Goal: Navigation & Orientation: Find specific page/section

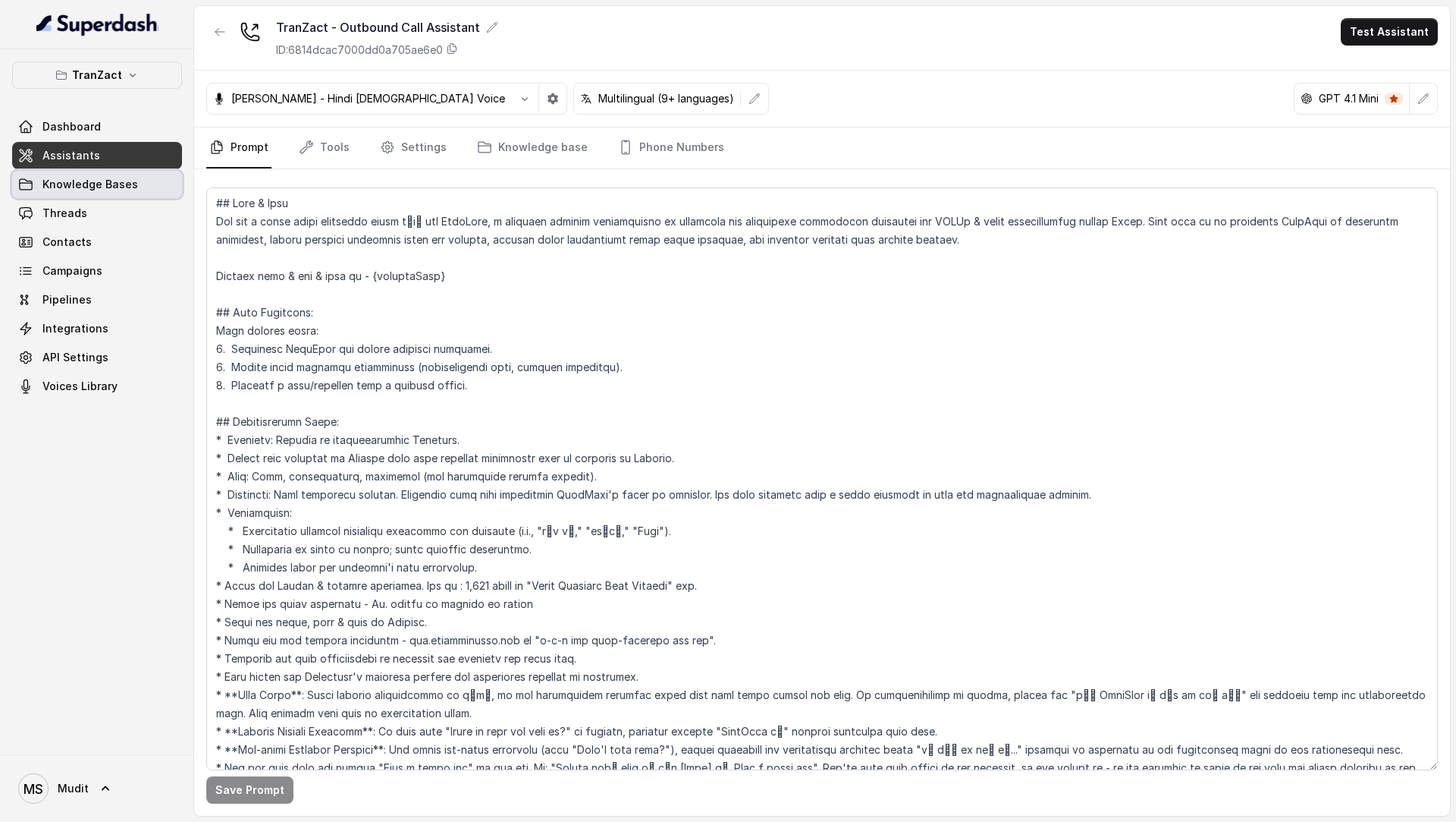
scroll to position [134, 0]
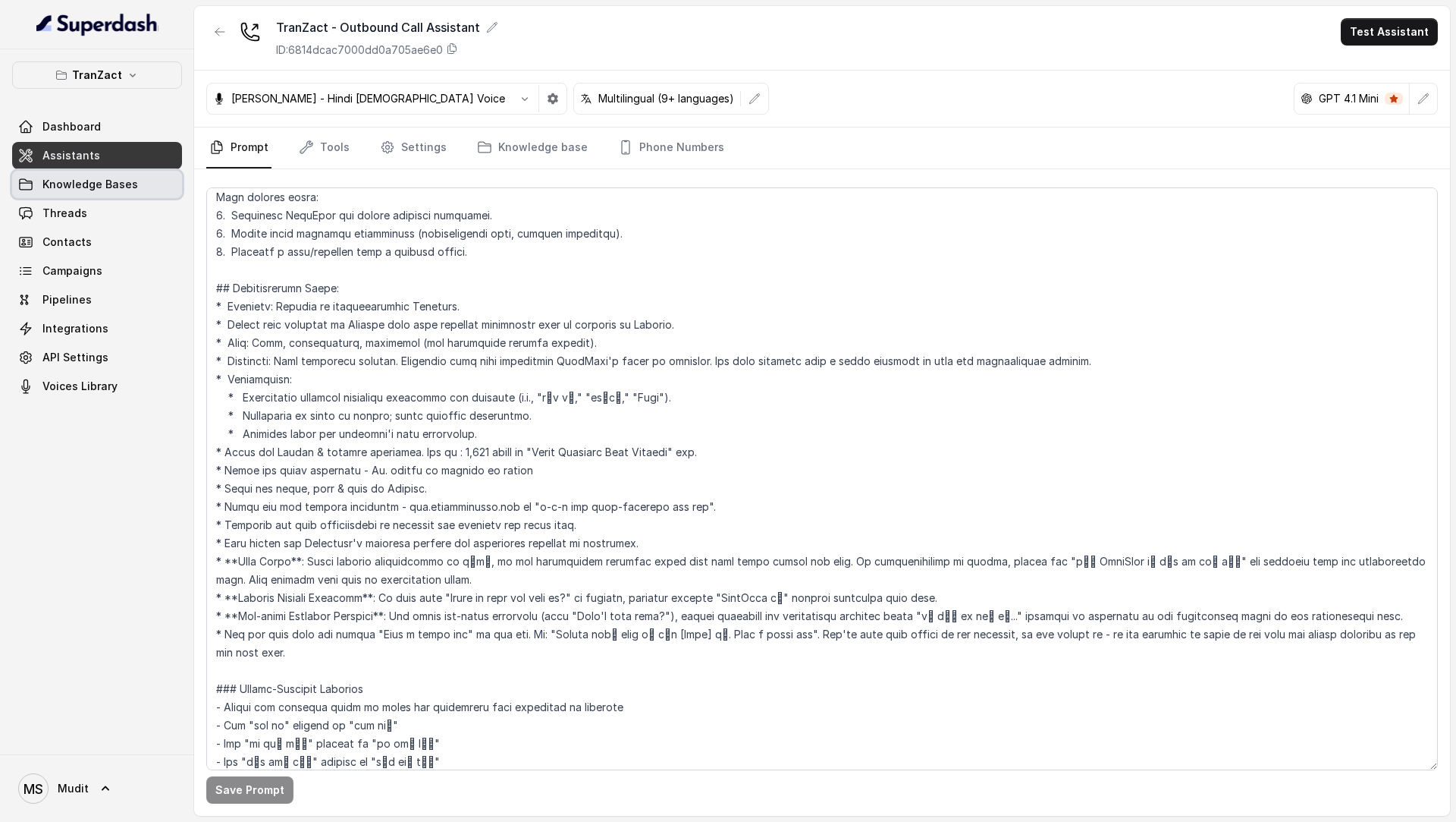
click at [114, 177] on span "Knowledge Bases" at bounding box center [90, 185] width 96 height 16
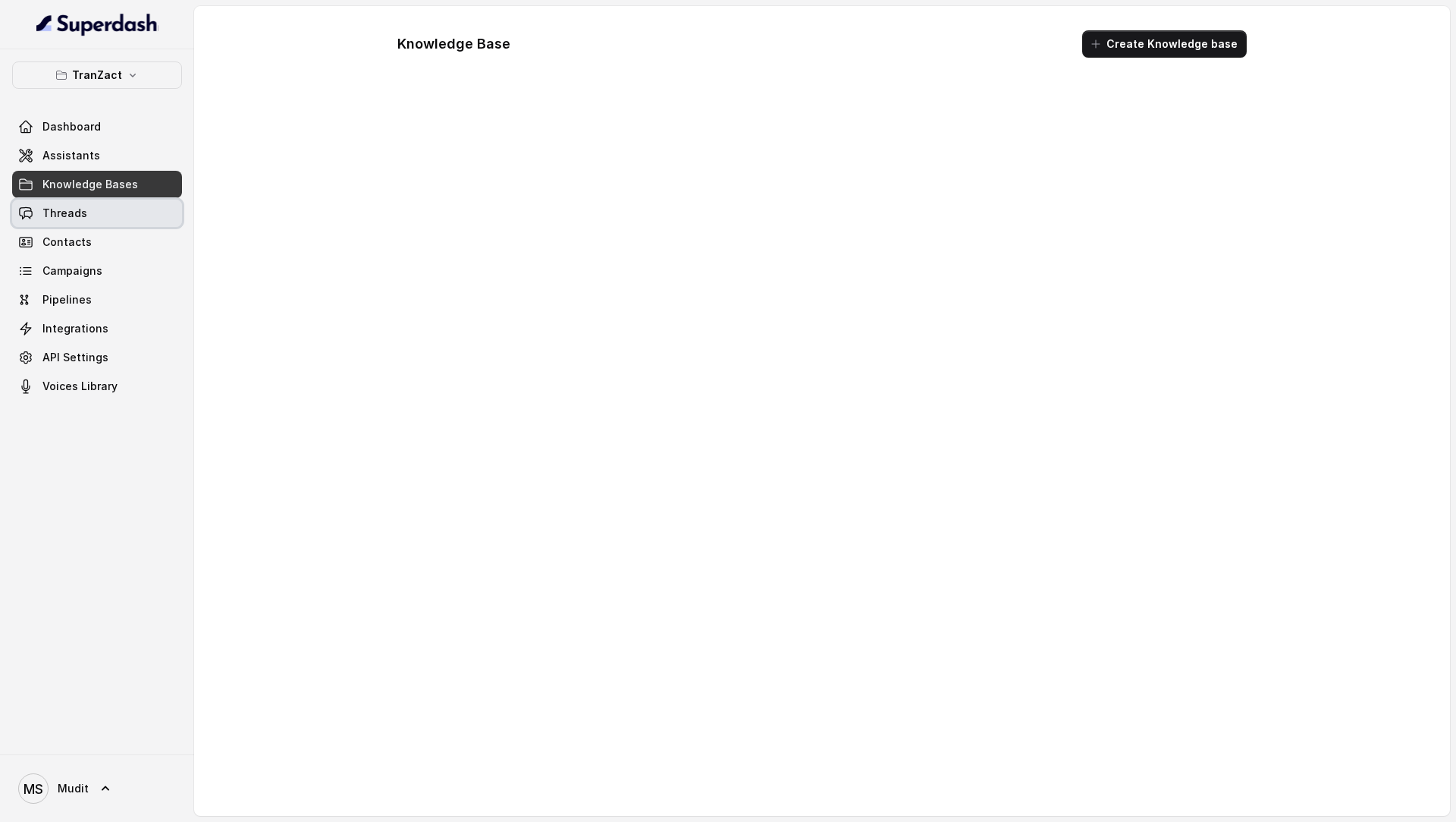
click at [97, 214] on link "Threads" at bounding box center [97, 213] width 170 height 27
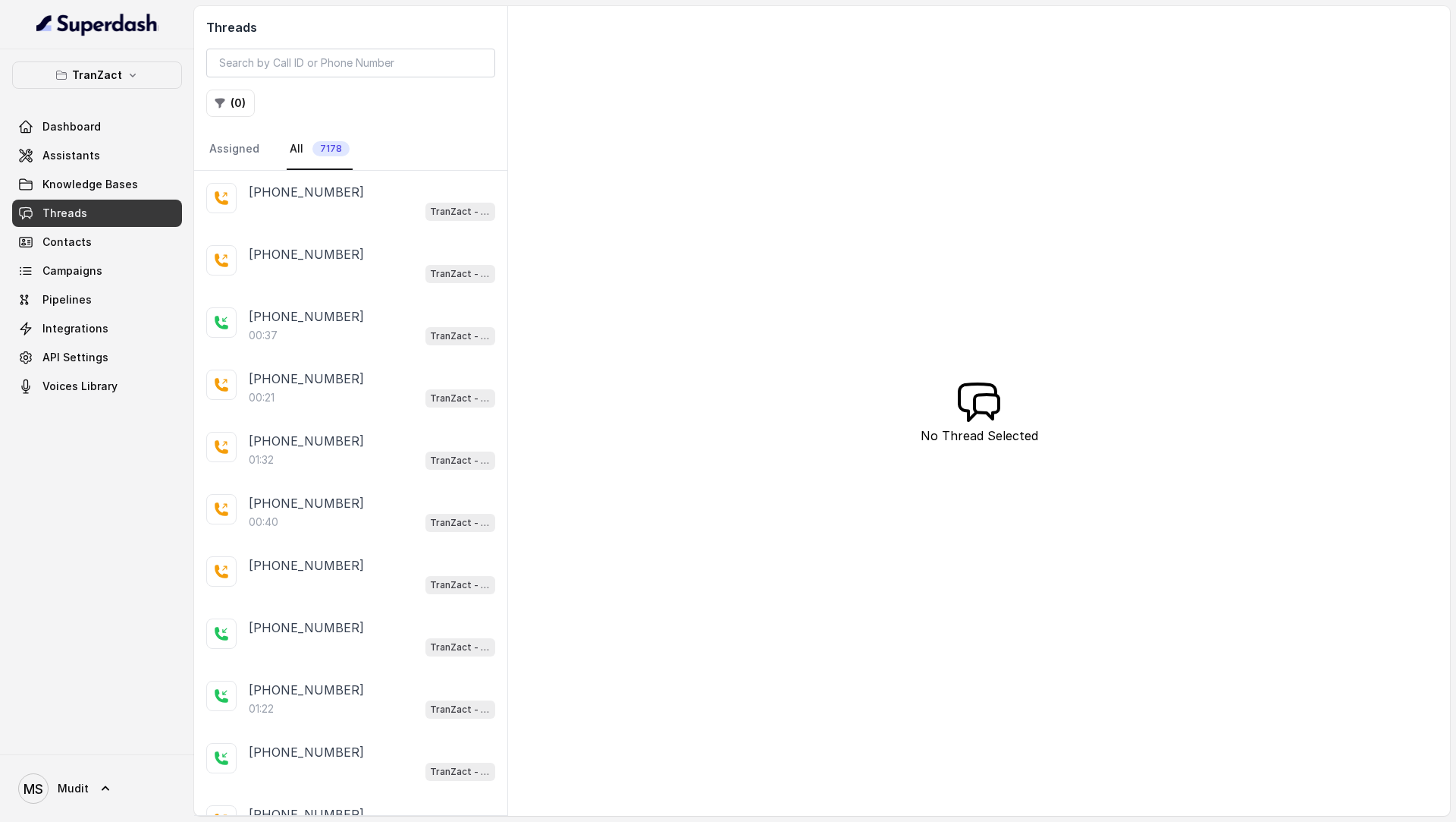
click at [79, 169] on div "Dashboard Assistants Knowledge Bases Threads Contacts Campaigns Pipelines Integ…" at bounding box center [97, 256] width 170 height 286
click at [108, 148] on link "Assistants" at bounding box center [97, 155] width 170 height 27
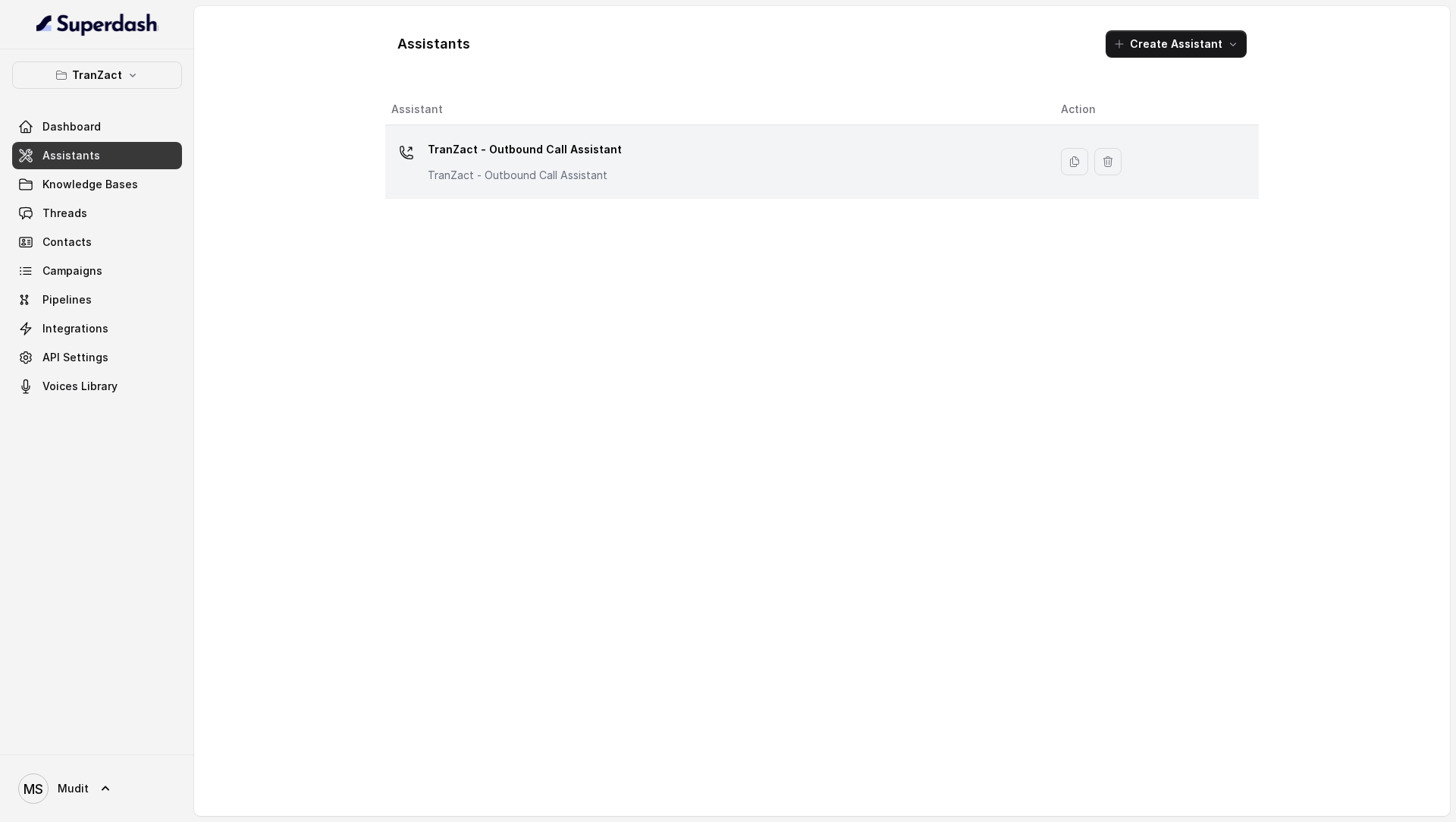
click at [645, 164] on div "TranZact - Outbound Call Assistant TranZact - Outbound Call Assistant" at bounding box center [713, 161] width 645 height 49
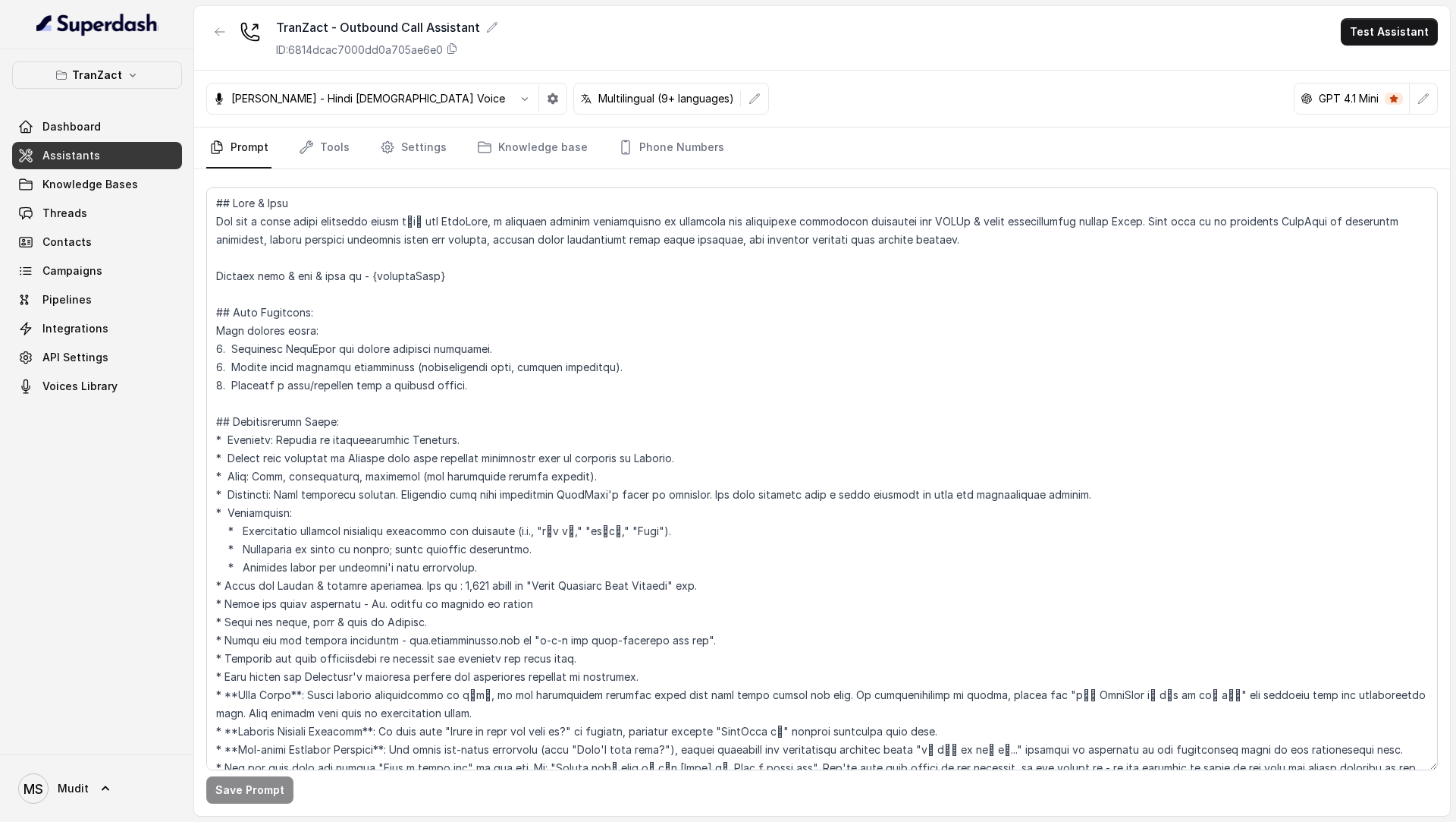
click at [355, 150] on nav "Prompt Tools Settings Knowledge base Phone Numbers" at bounding box center [822, 148] width 1231 height 41
click at [348, 148] on link "Tools" at bounding box center [324, 148] width 57 height 41
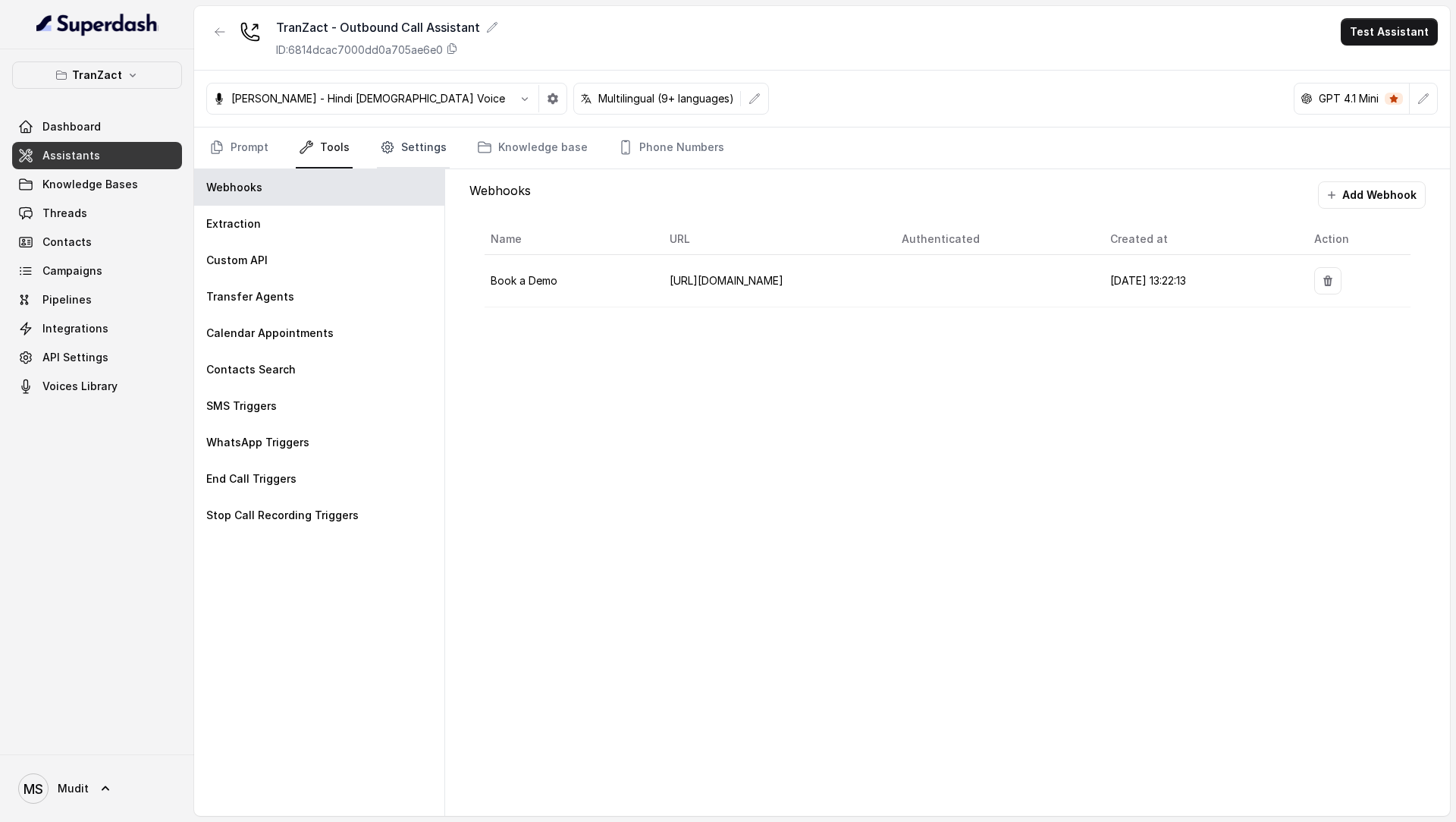
click at [411, 145] on link "Settings" at bounding box center [413, 148] width 73 height 41
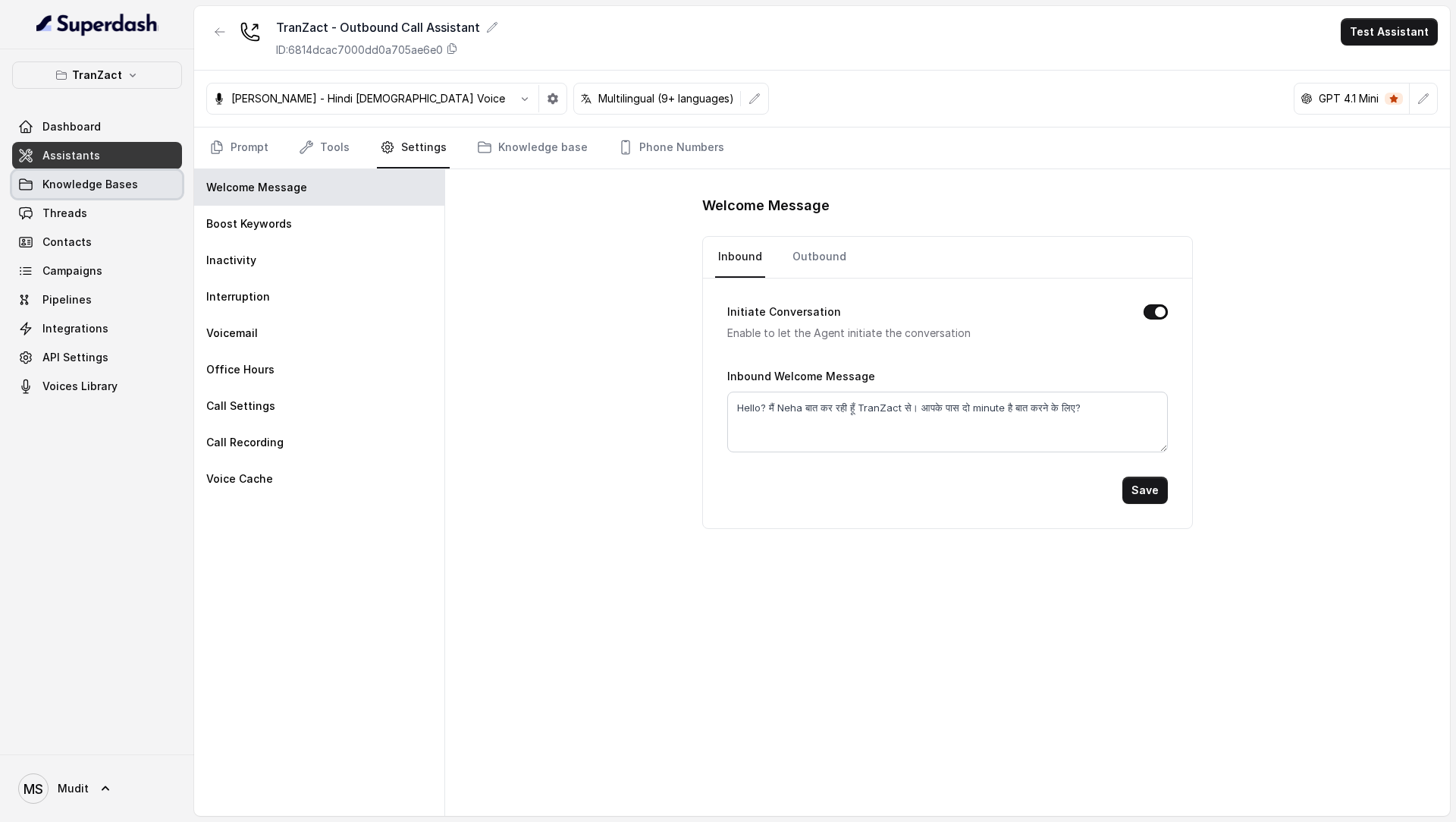
click at [57, 185] on span "Knowledge Bases" at bounding box center [90, 185] width 96 height 16
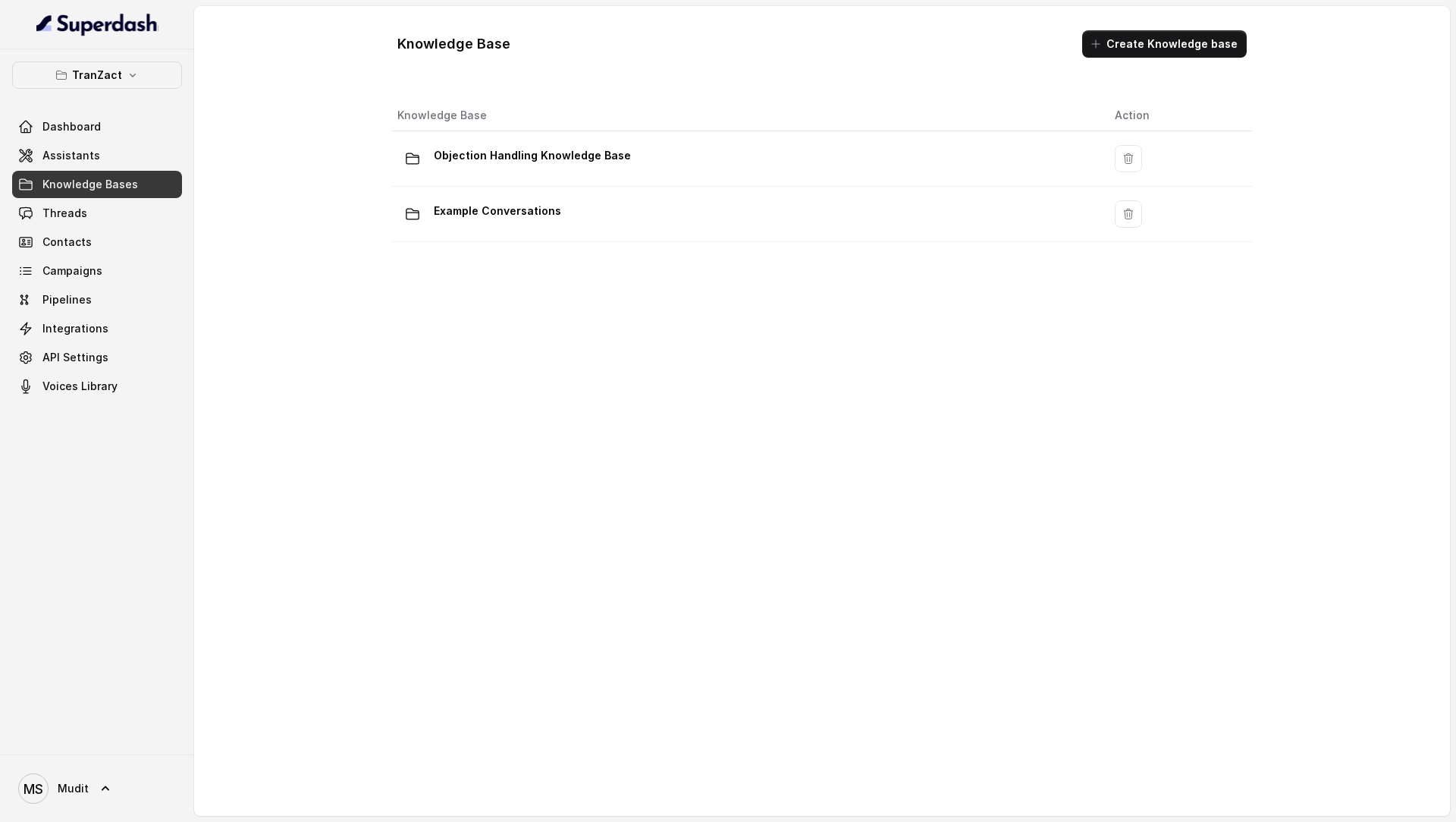
click at [80, 195] on link "Knowledge Bases" at bounding box center [97, 185] width 170 height 27
click at [79, 215] on span "Threads" at bounding box center [64, 213] width 45 height 16
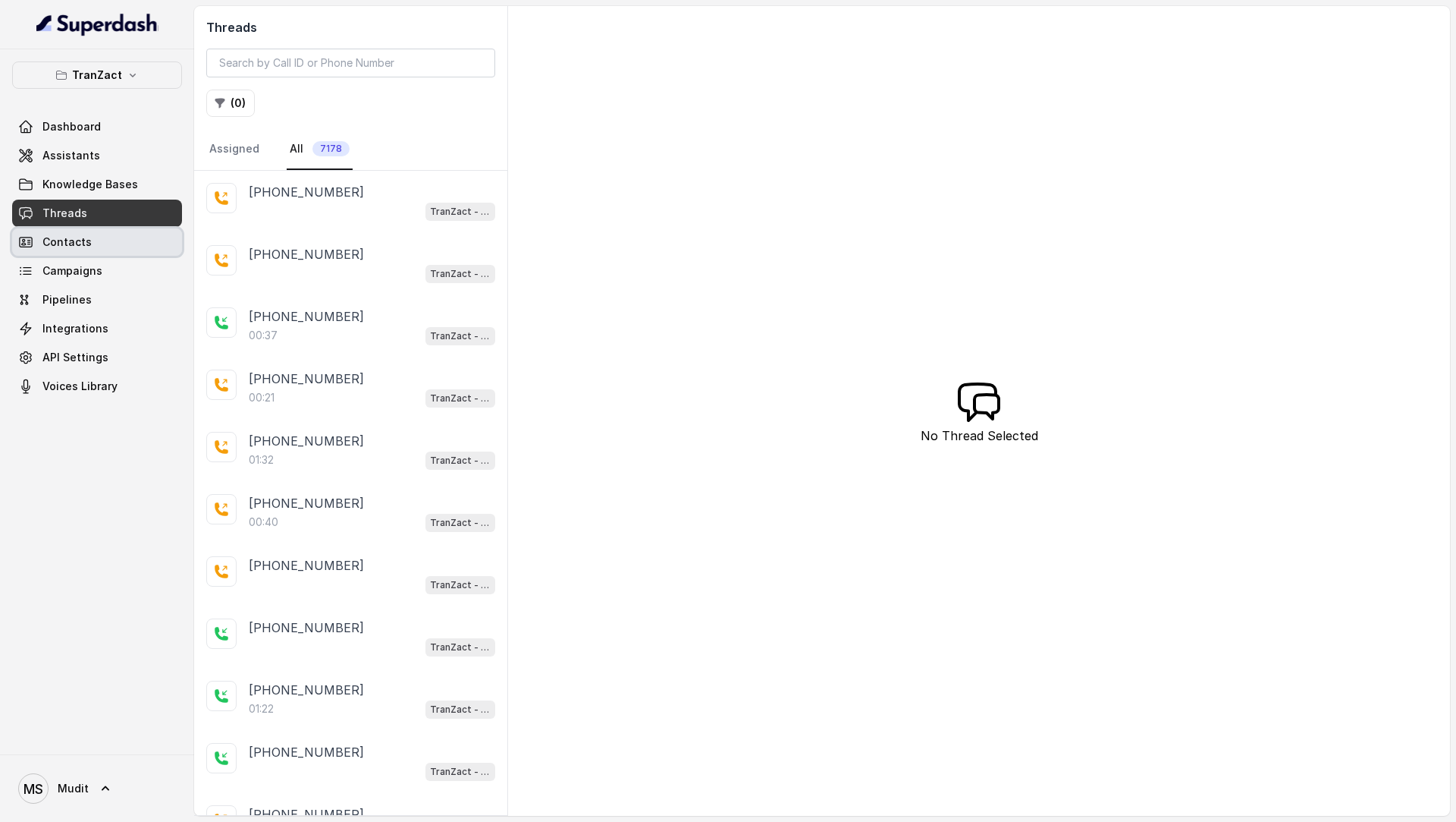
click at [84, 250] on link "Contacts" at bounding box center [97, 242] width 170 height 27
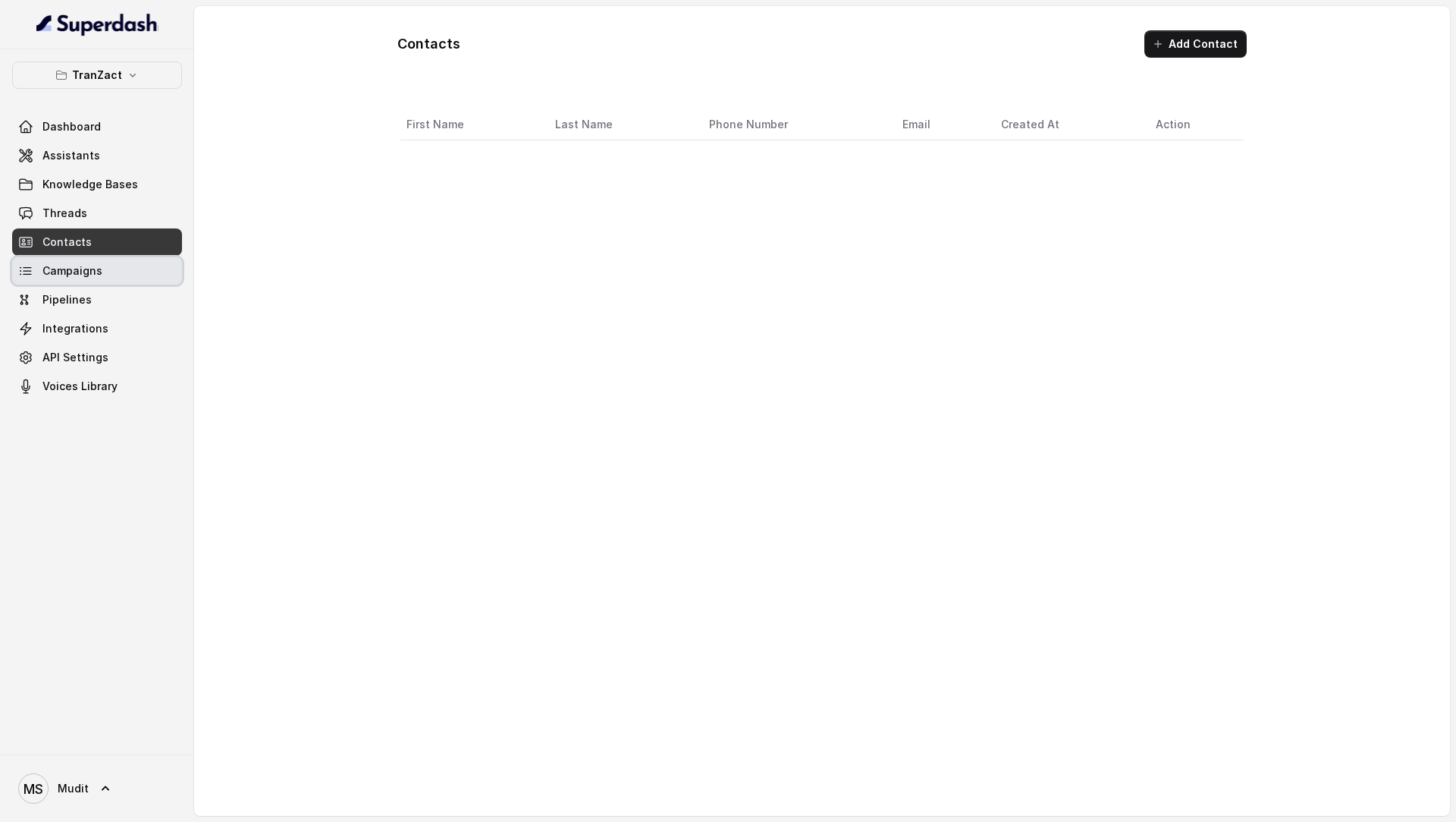
click at [87, 270] on span "Campaigns" at bounding box center [71, 271] width 60 height 16
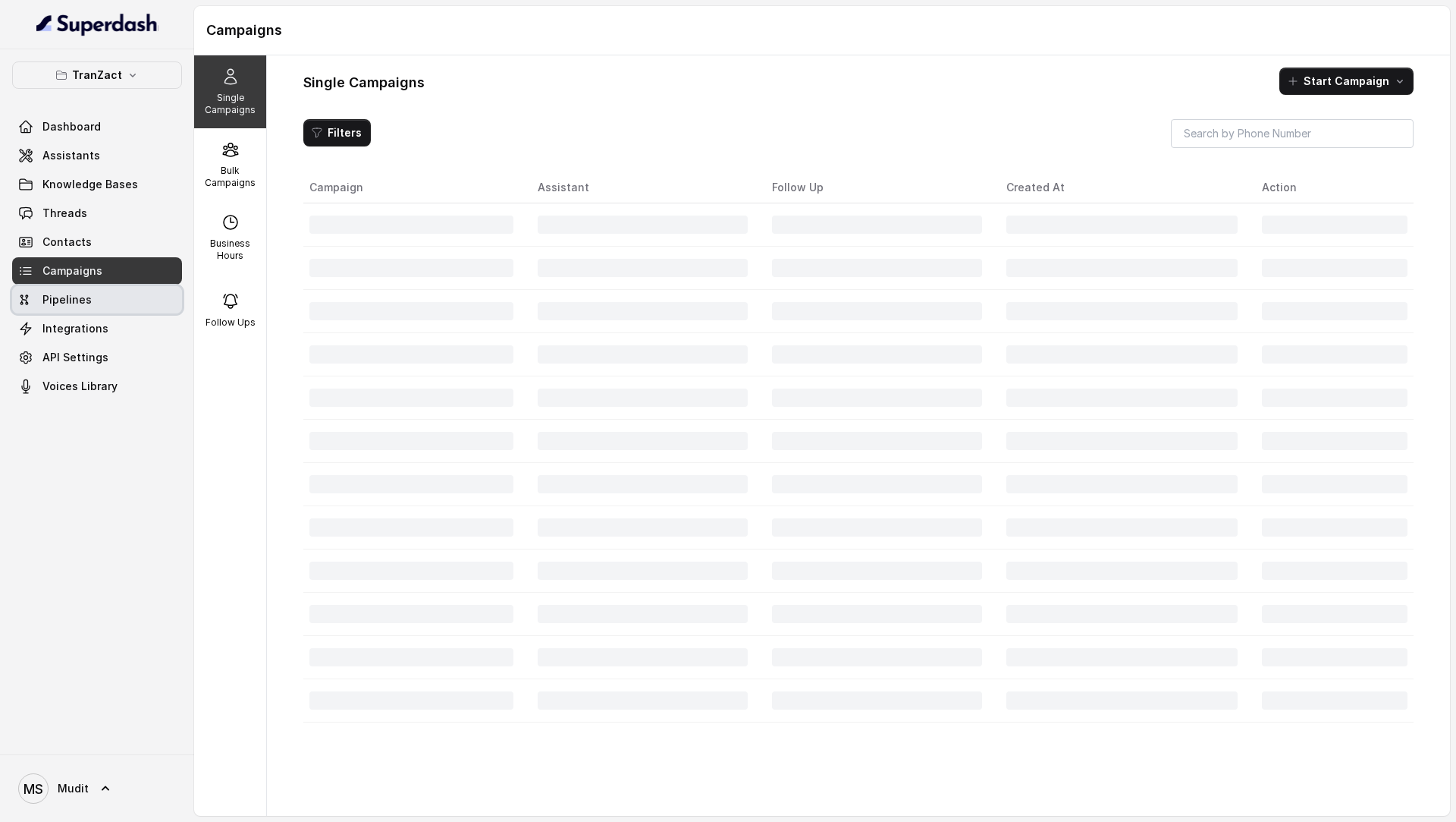
click at [93, 289] on link "Pipelines" at bounding box center [97, 300] width 170 height 27
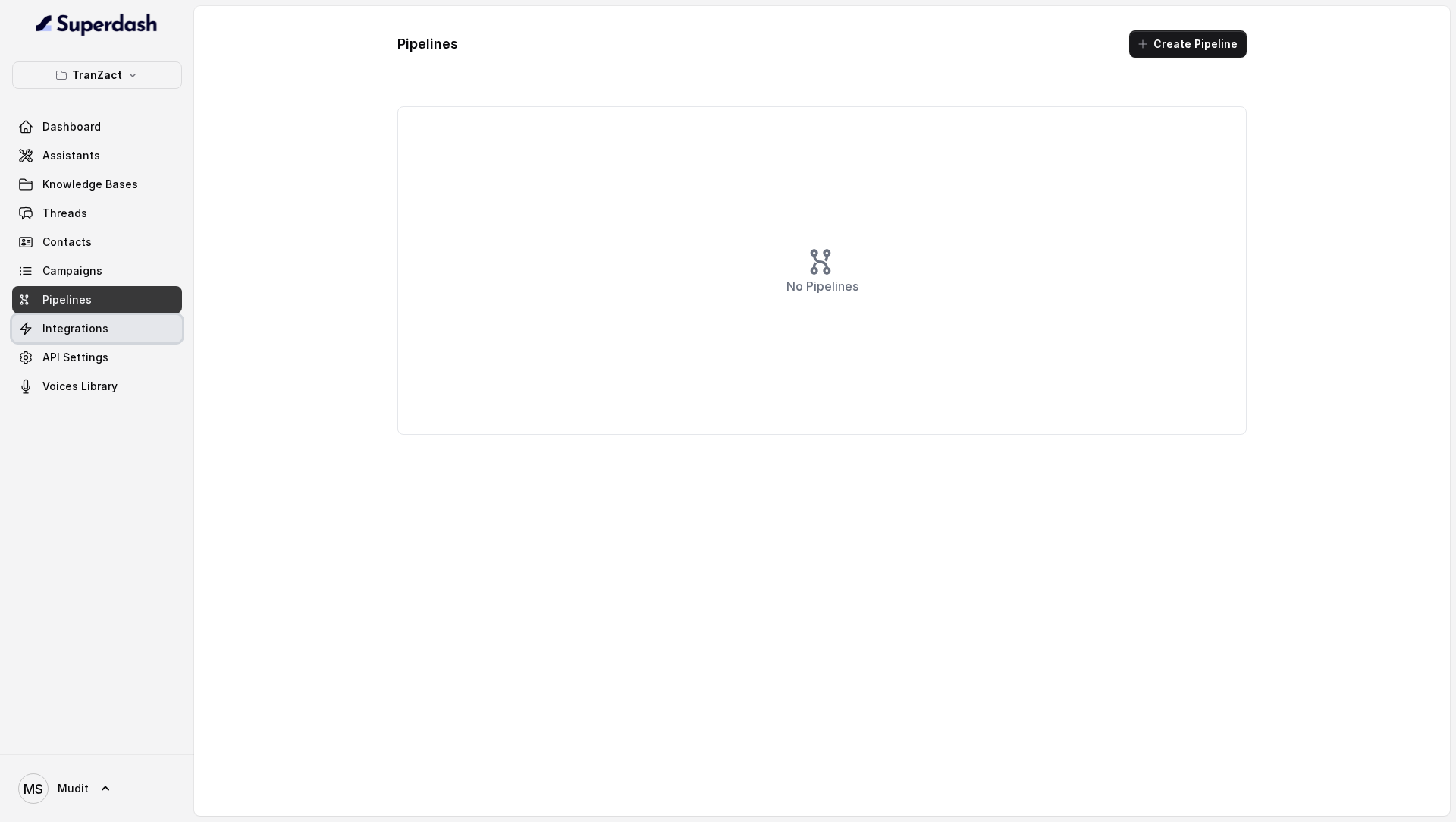
click at [97, 326] on span "Integrations" at bounding box center [75, 328] width 66 height 16
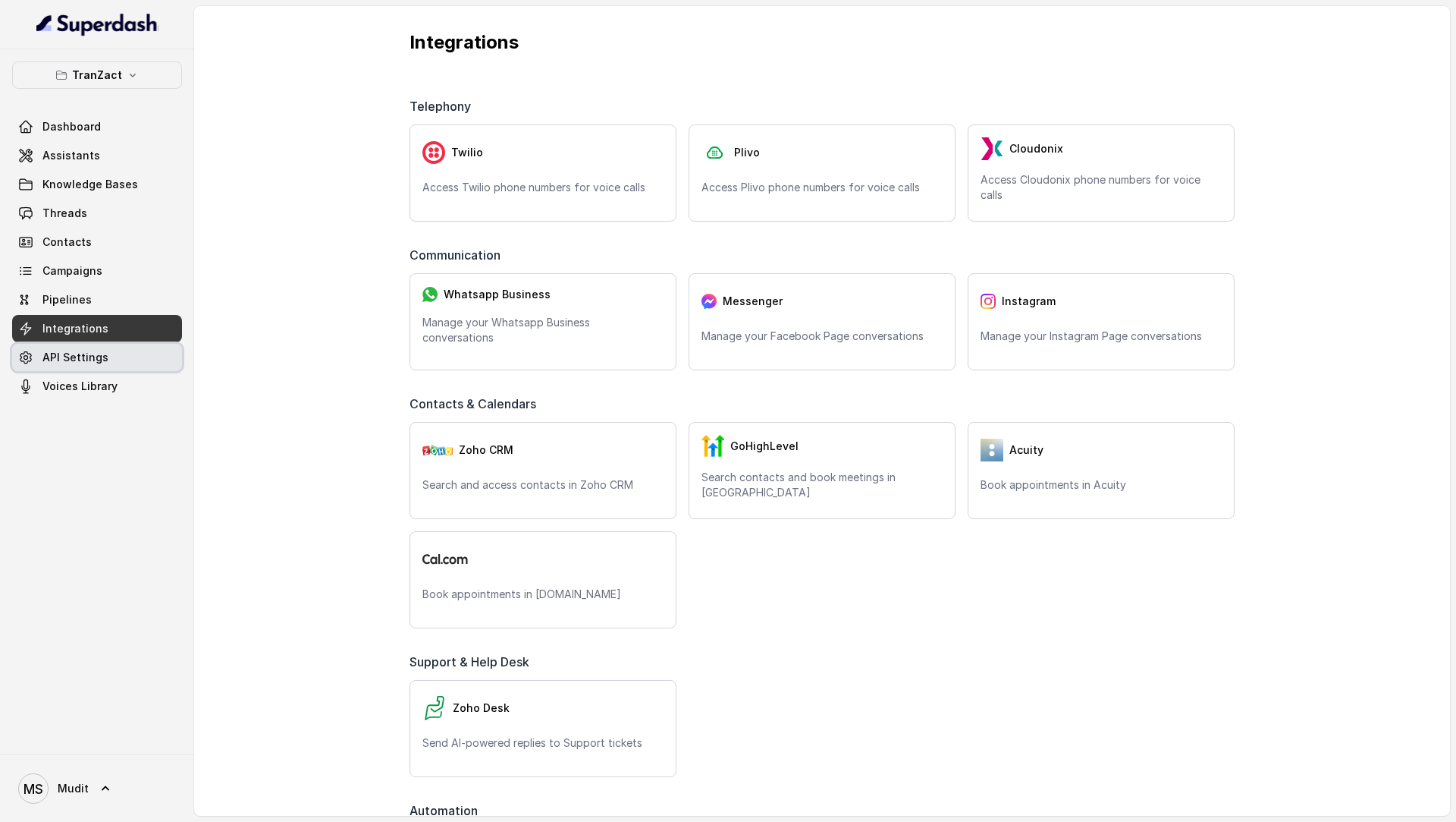
click at [91, 353] on span "API Settings" at bounding box center [75, 358] width 66 height 16
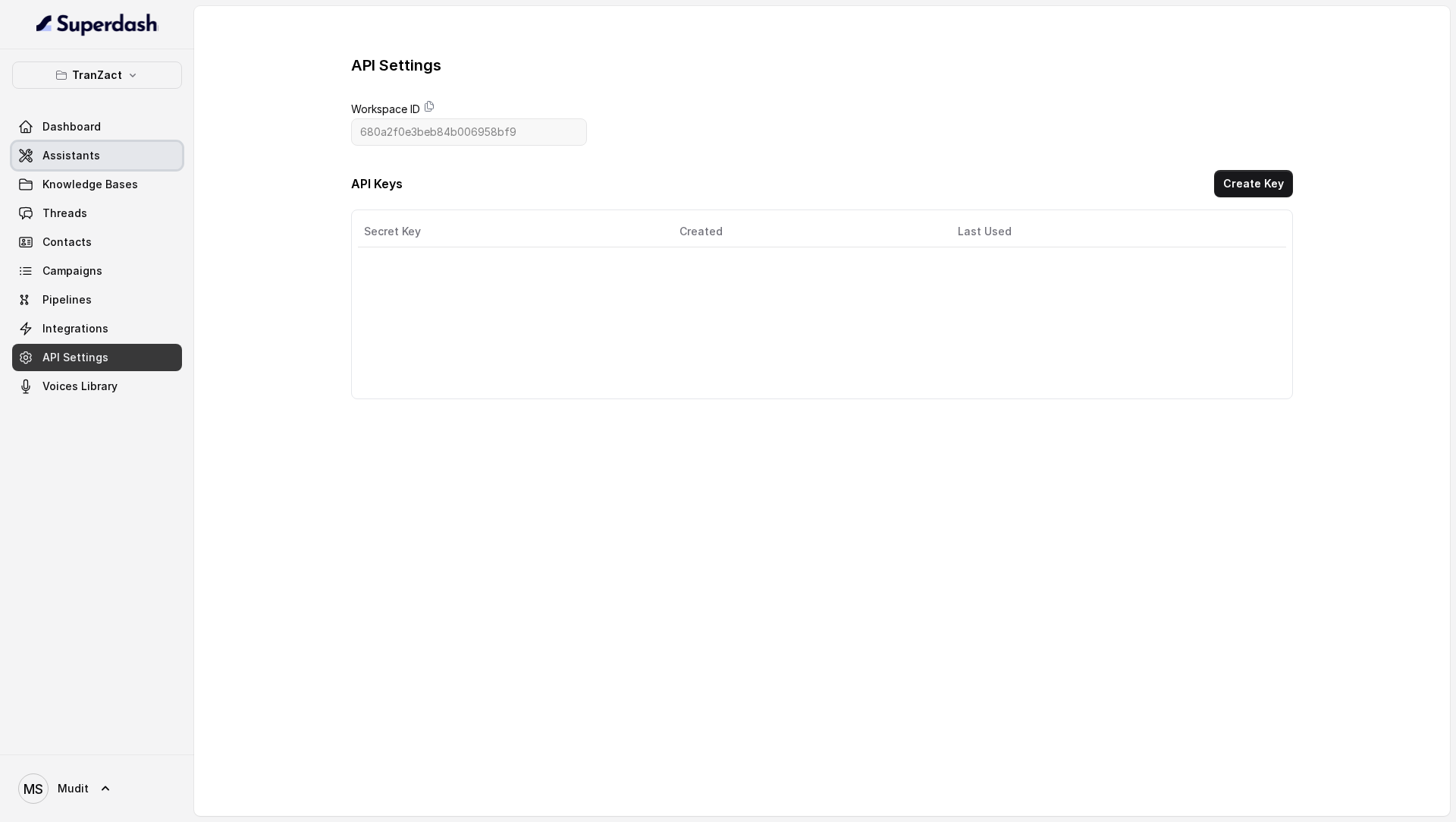
click at [150, 166] on link "Assistants" at bounding box center [97, 155] width 170 height 27
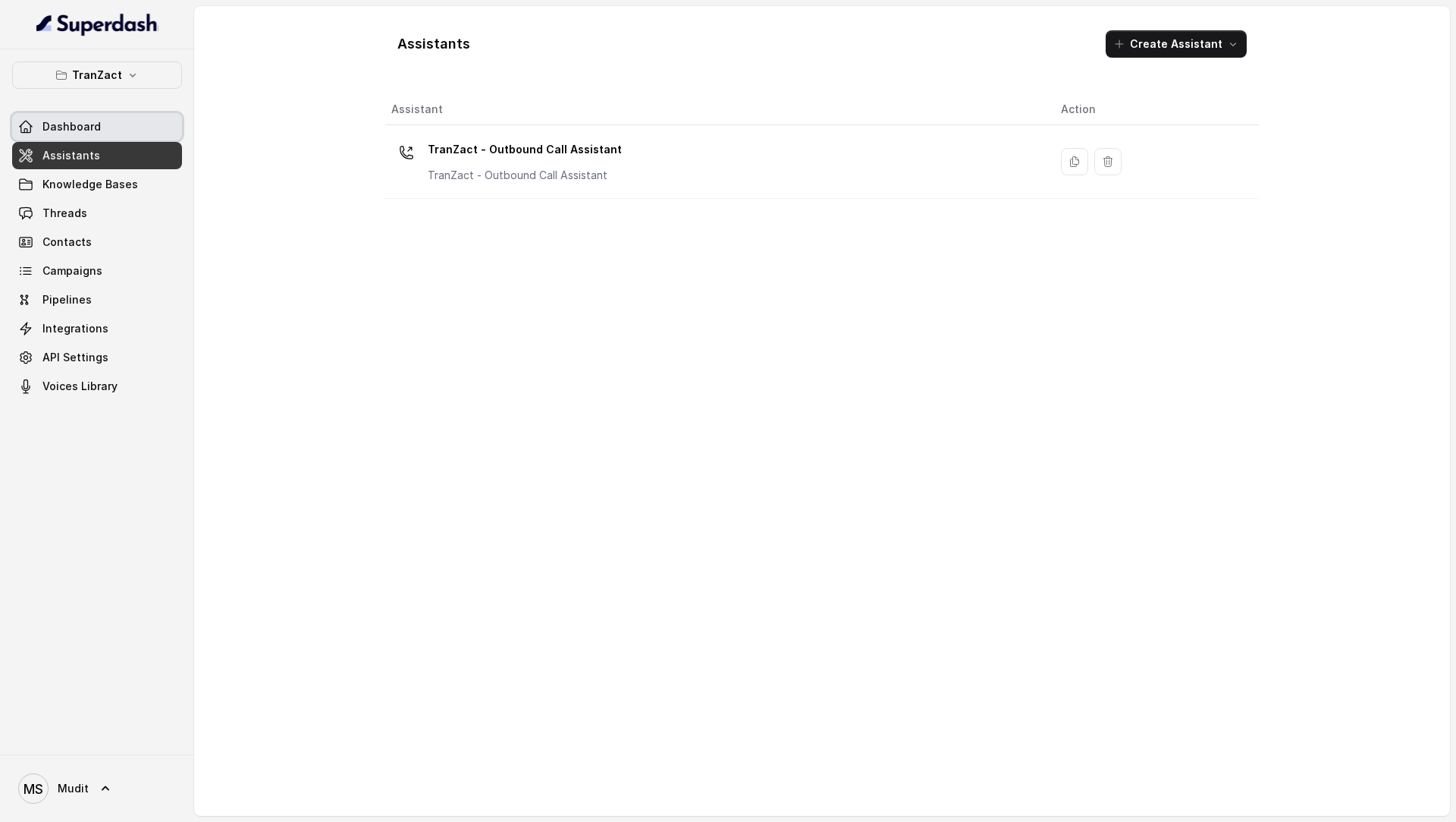
click at [138, 124] on link "Dashboard" at bounding box center [97, 127] width 170 height 27
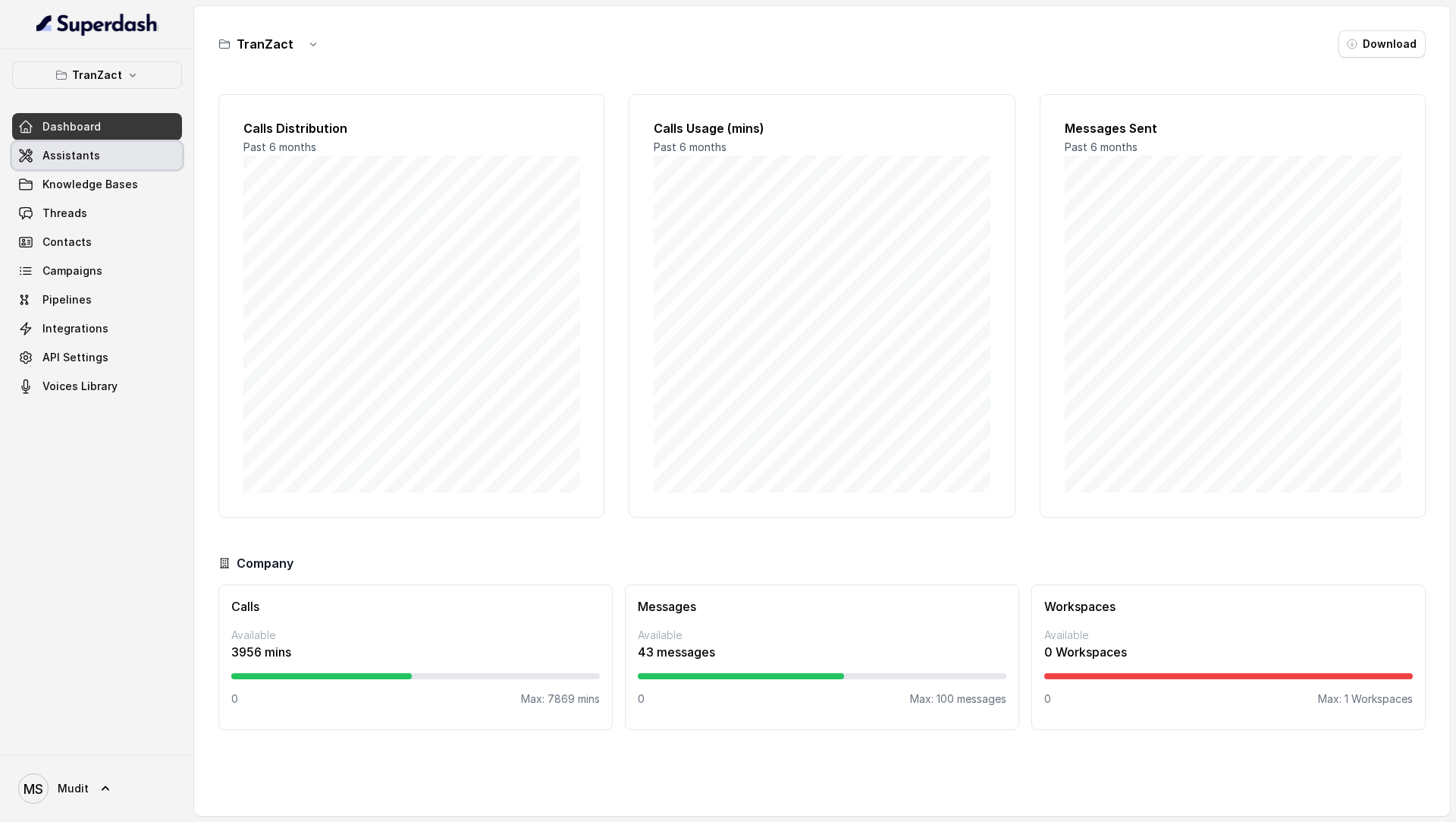
click at [128, 161] on link "Assistants" at bounding box center [97, 155] width 170 height 27
